Goal: Transaction & Acquisition: Obtain resource

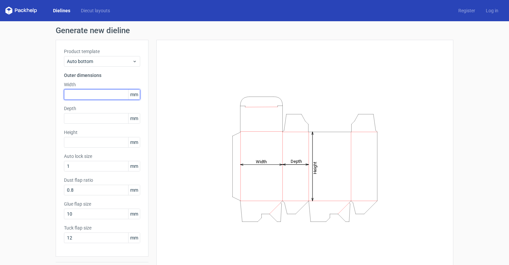
click at [74, 92] on input "text" at bounding box center [102, 94] width 76 height 11
type input "55"
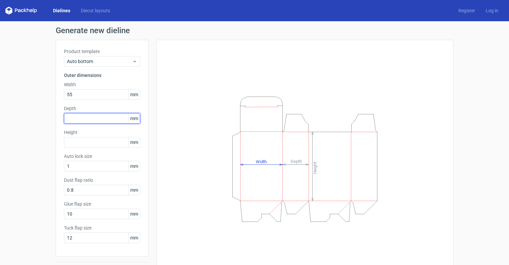
click at [73, 119] on input "text" at bounding box center [102, 118] width 76 height 11
type input "55"
click at [72, 140] on input "text" at bounding box center [102, 142] width 76 height 11
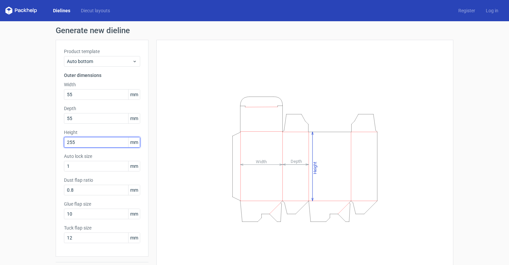
type input "255"
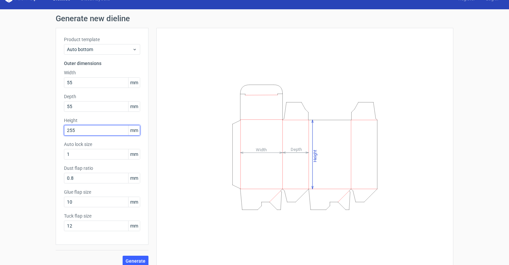
scroll to position [18, 0]
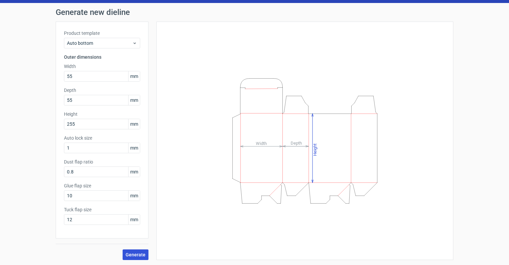
click at [130, 254] on span "Generate" at bounding box center [136, 254] width 20 height 5
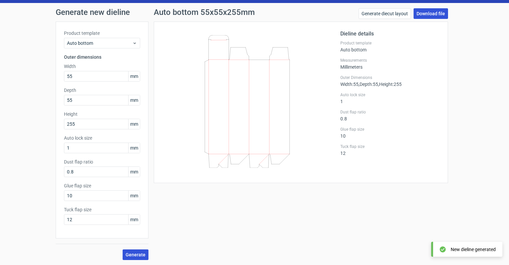
click at [427, 13] on link "Download file" at bounding box center [431, 13] width 34 height 11
drag, startPoint x: 237, startPoint y: 131, endPoint x: 242, endPoint y: 190, distance: 59.2
click at [242, 190] on div "Auto bottom 55x55x255mm Generate diecut layout Download file Dieline details Pr…" at bounding box center [301, 134] width 305 height 252
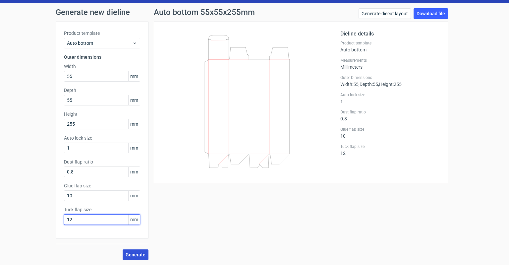
click at [71, 219] on input "12" at bounding box center [102, 219] width 76 height 11
click at [396, 15] on link "Generate diecut layout" at bounding box center [385, 13] width 52 height 11
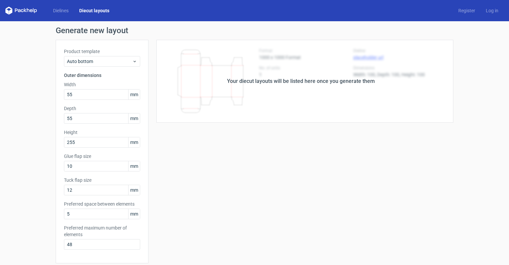
click at [279, 143] on div "Your diecut layouts will be listed here once you generate them Height Depth Wid…" at bounding box center [301, 220] width 305 height 360
click at [91, 10] on link "Diecut layouts" at bounding box center [94, 10] width 41 height 7
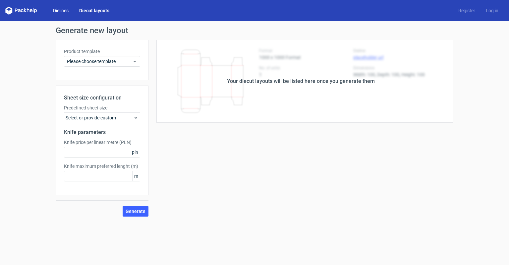
click at [67, 13] on link "Dielines" at bounding box center [61, 10] width 26 height 7
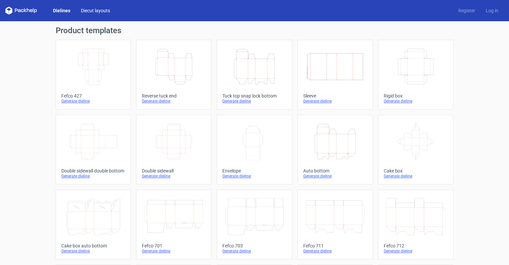
click at [90, 12] on link "Diecut layouts" at bounding box center [96, 10] width 40 height 7
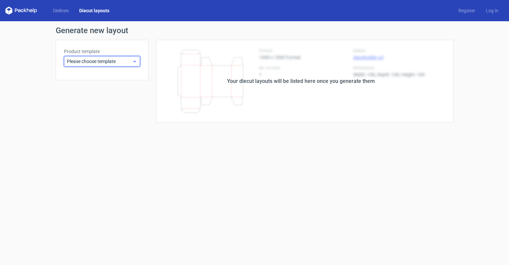
click at [127, 63] on span "Please choose template" at bounding box center [99, 61] width 65 height 7
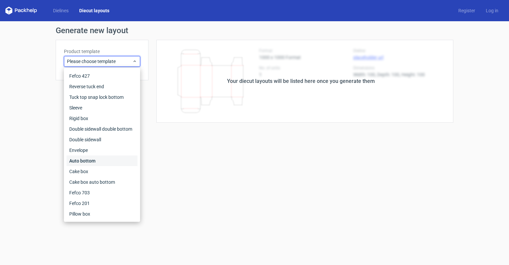
click at [104, 160] on div "Auto bottom" at bounding box center [102, 160] width 71 height 11
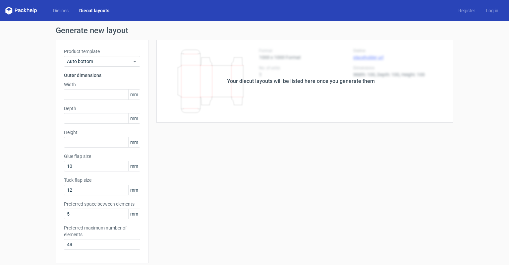
click at [202, 127] on div "Your diecut layouts will be listed here once you generate them Height Depth Wid…" at bounding box center [301, 220] width 305 height 360
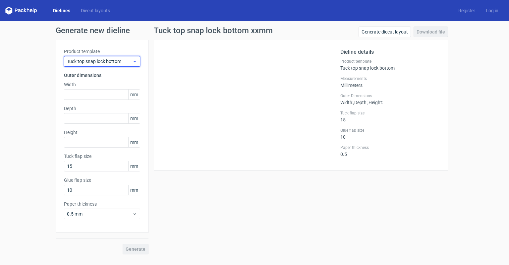
click at [132, 61] on icon at bounding box center [134, 61] width 5 height 5
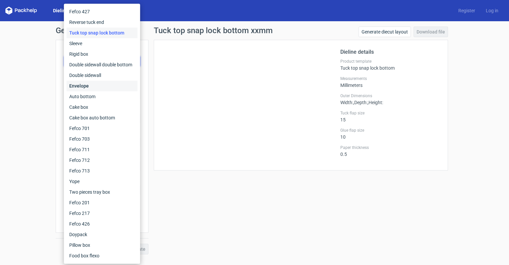
click at [111, 88] on div "Envelope" at bounding box center [102, 86] width 71 height 11
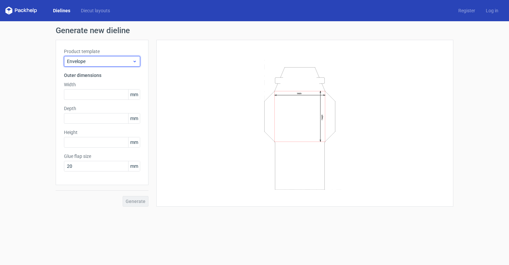
click at [135, 61] on icon at bounding box center [134, 61] width 5 height 5
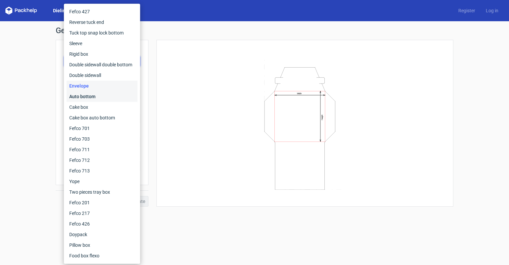
click at [91, 96] on div "Auto bottom" at bounding box center [102, 96] width 71 height 11
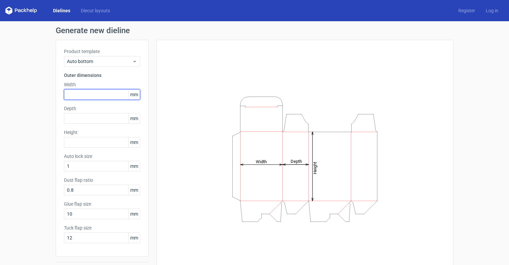
click at [76, 95] on input "text" at bounding box center [102, 94] width 76 height 11
type input "55"
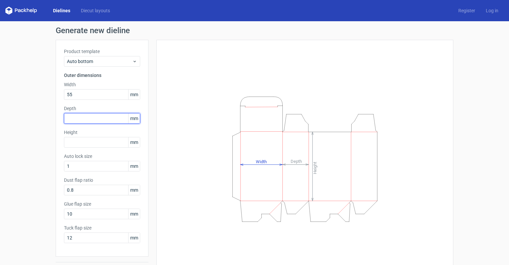
click at [70, 119] on input "text" at bounding box center [102, 118] width 76 height 11
type input "55"
click at [69, 143] on input "text" at bounding box center [102, 142] width 76 height 11
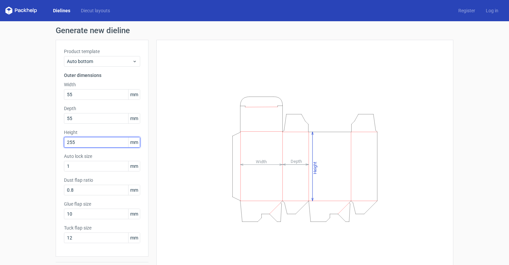
type input "255"
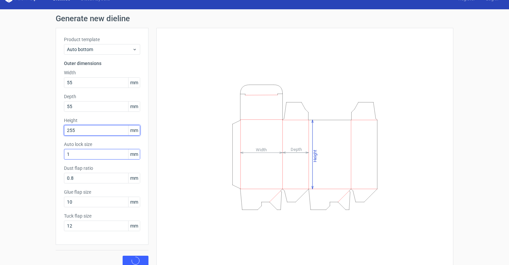
scroll to position [18, 0]
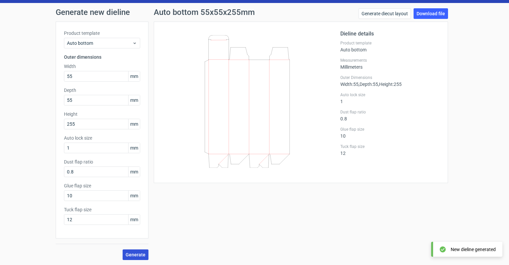
click at [138, 254] on span "Generate" at bounding box center [136, 254] width 20 height 5
click at [457, 229] on div "New dieline generated" at bounding box center [473, 229] width 45 height 7
click at [430, 15] on link "Download file" at bounding box center [431, 13] width 34 height 11
drag, startPoint x: 278, startPoint y: 153, endPoint x: 254, endPoint y: 106, distance: 53.2
click at [254, 106] on icon at bounding box center [247, 101] width 160 height 133
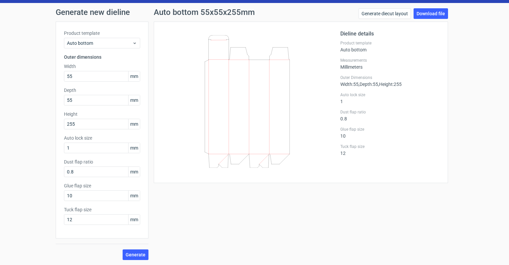
click at [253, 153] on icon at bounding box center [247, 101] width 160 height 133
click at [423, 12] on link "Download file" at bounding box center [431, 13] width 34 height 11
click at [294, 71] on icon at bounding box center [247, 101] width 160 height 133
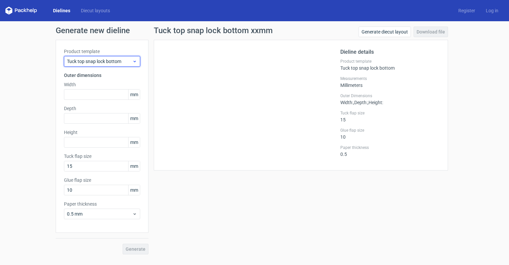
click at [133, 62] on icon at bounding box center [134, 61] width 5 height 5
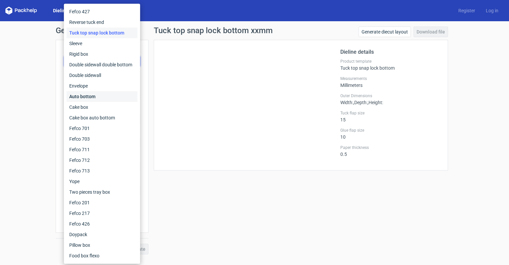
click at [102, 94] on div "Auto bottom" at bounding box center [102, 96] width 71 height 11
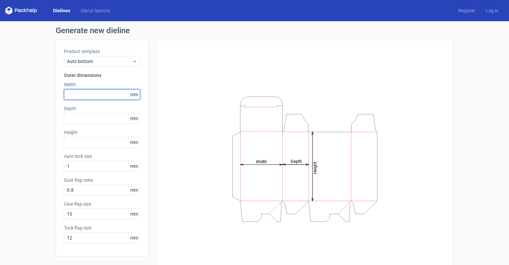
click at [74, 93] on input "text" at bounding box center [102, 94] width 76 height 11
type input "55"
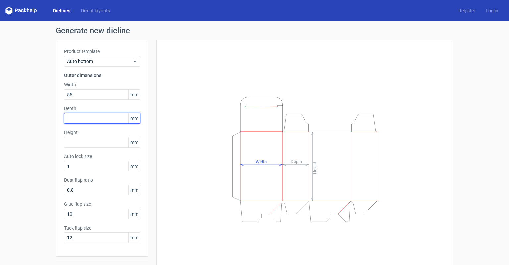
click at [72, 119] on input "text" at bounding box center [102, 118] width 76 height 11
type input "55"
click at [70, 141] on input "text" at bounding box center [102, 142] width 76 height 11
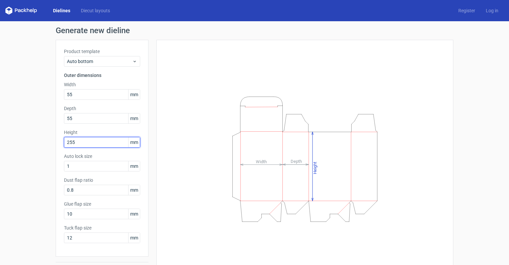
scroll to position [18, 0]
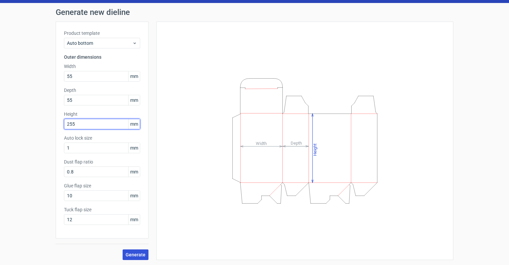
type input "255"
click at [136, 252] on span "Generate" at bounding box center [136, 254] width 20 height 5
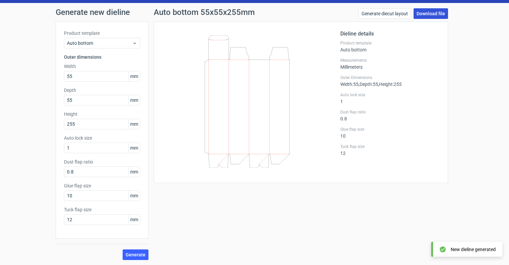
click at [428, 14] on link "Download file" at bounding box center [431, 13] width 34 height 11
